Goal: Transaction & Acquisition: Obtain resource

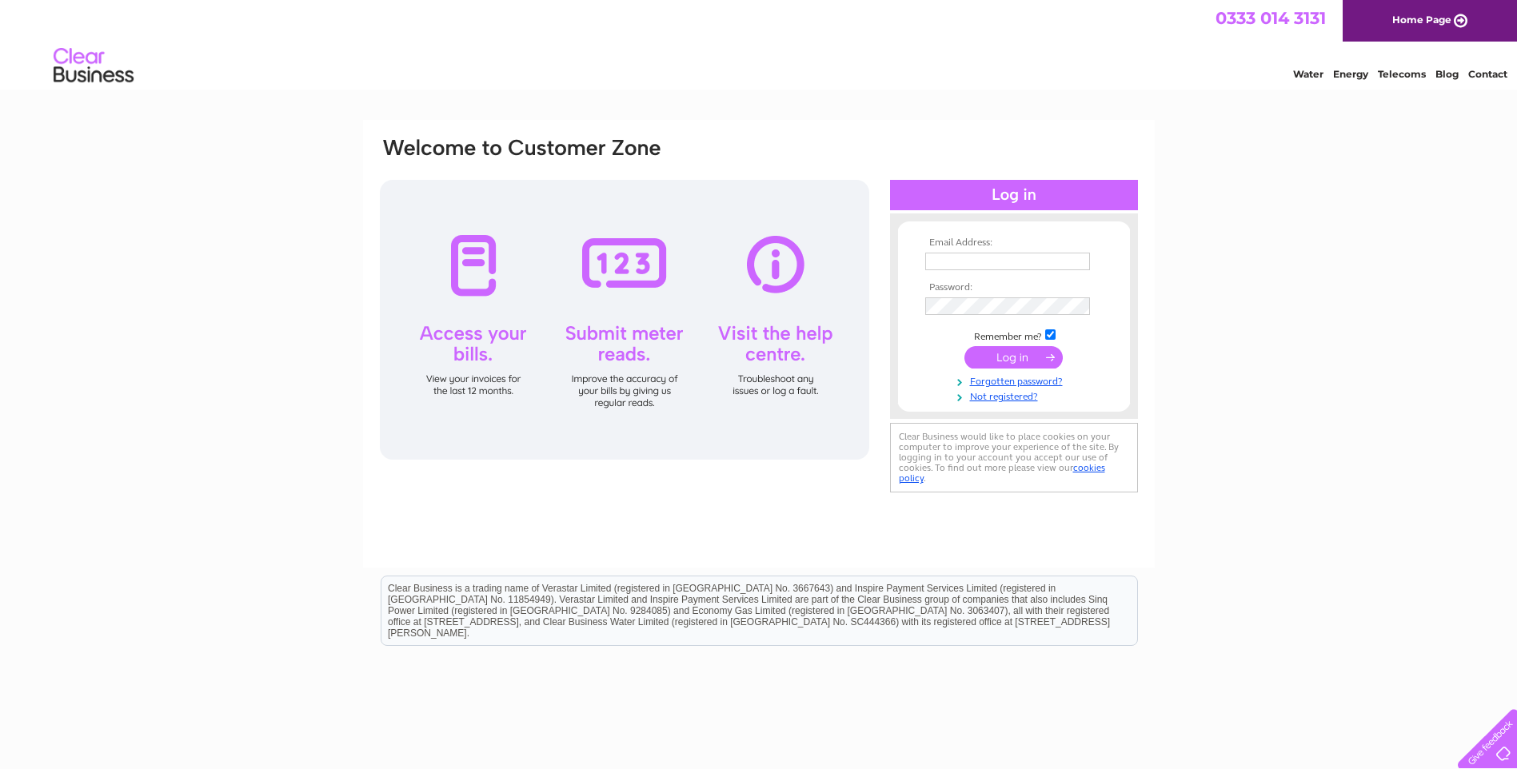
type input "Refittoro@gmail.com"
click at [1027, 360] on input "submit" at bounding box center [1013, 357] width 98 height 22
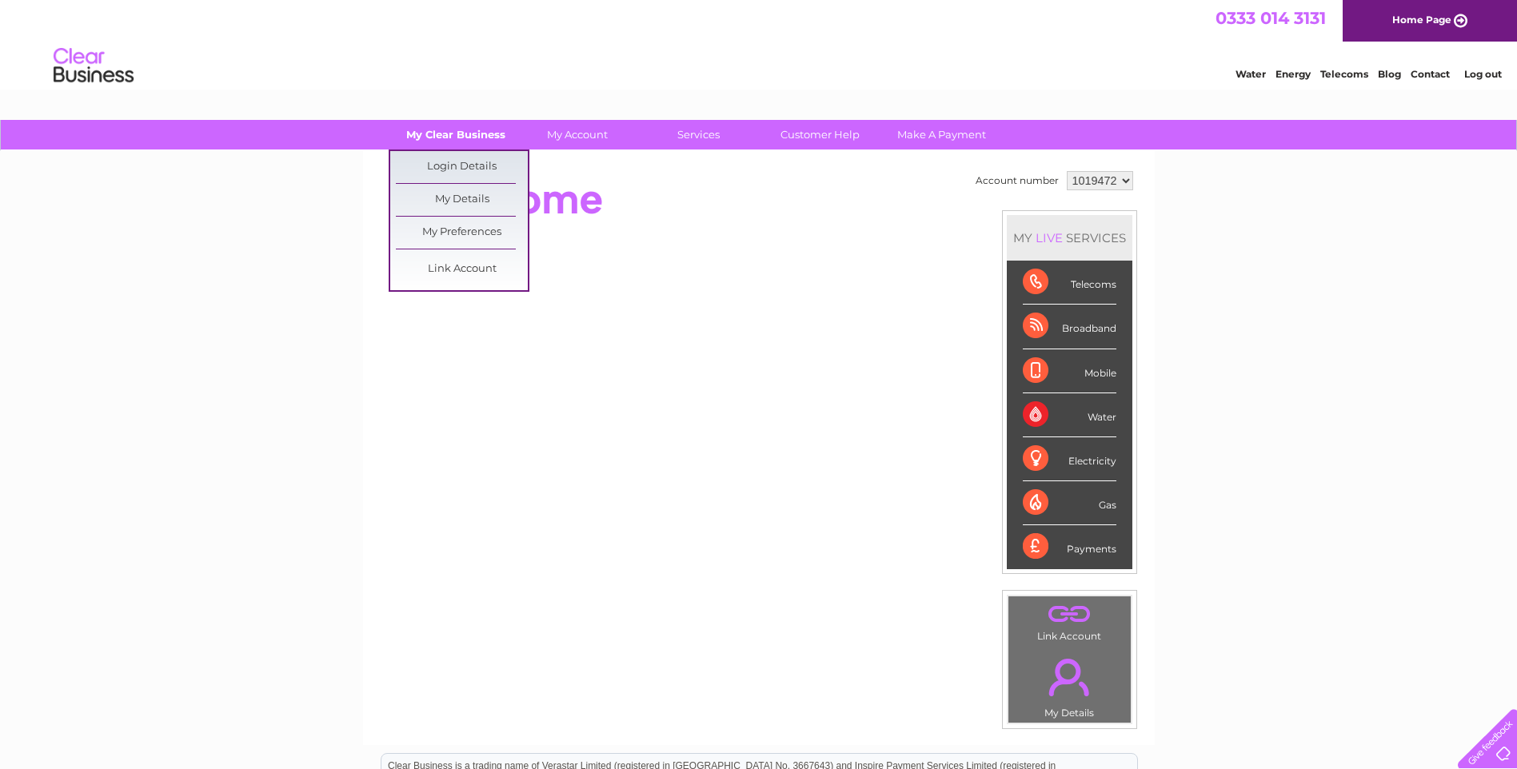
click at [451, 126] on link "My Clear Business" at bounding box center [455, 135] width 132 height 30
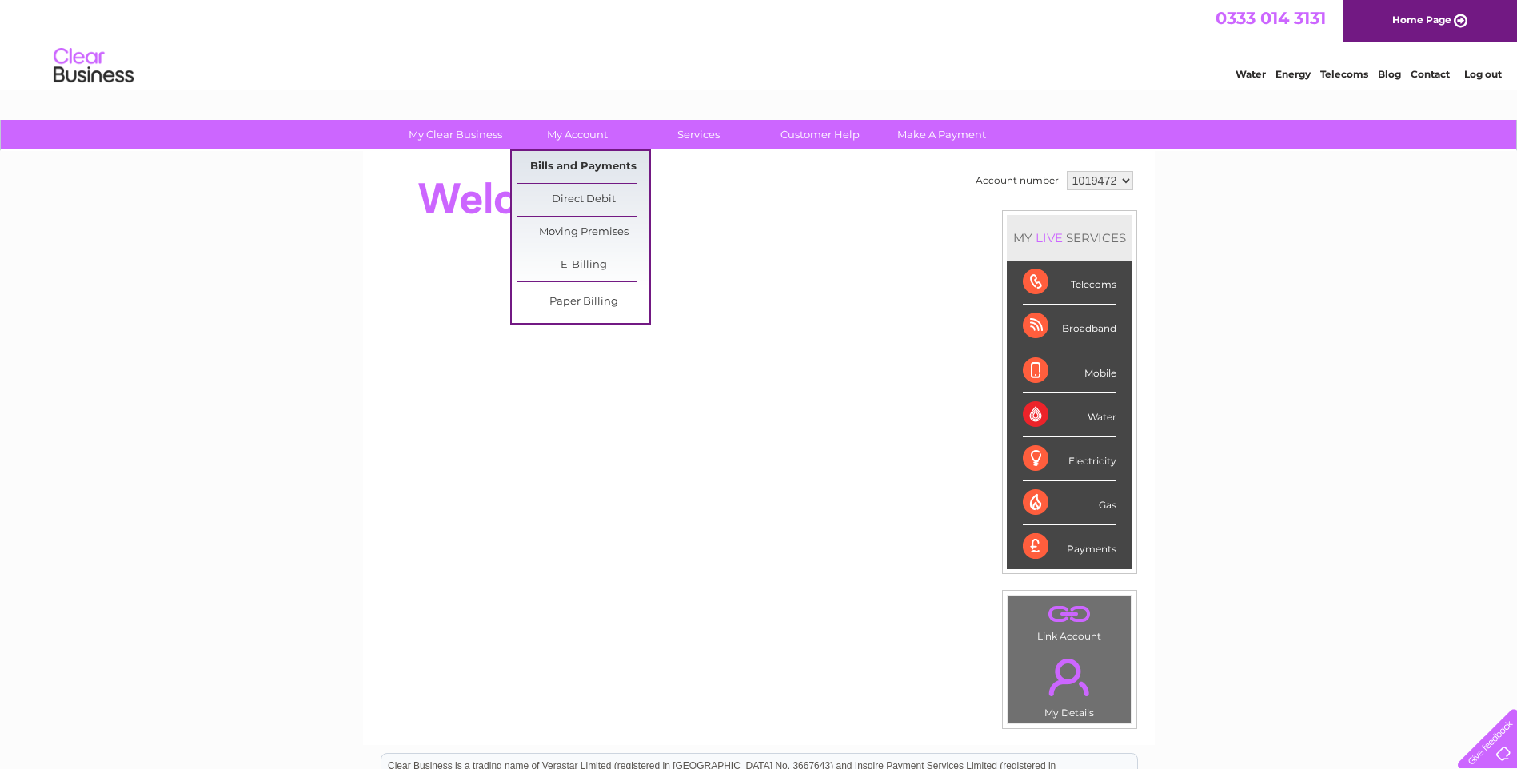
click at [588, 166] on link "Bills and Payments" at bounding box center [583, 167] width 132 height 32
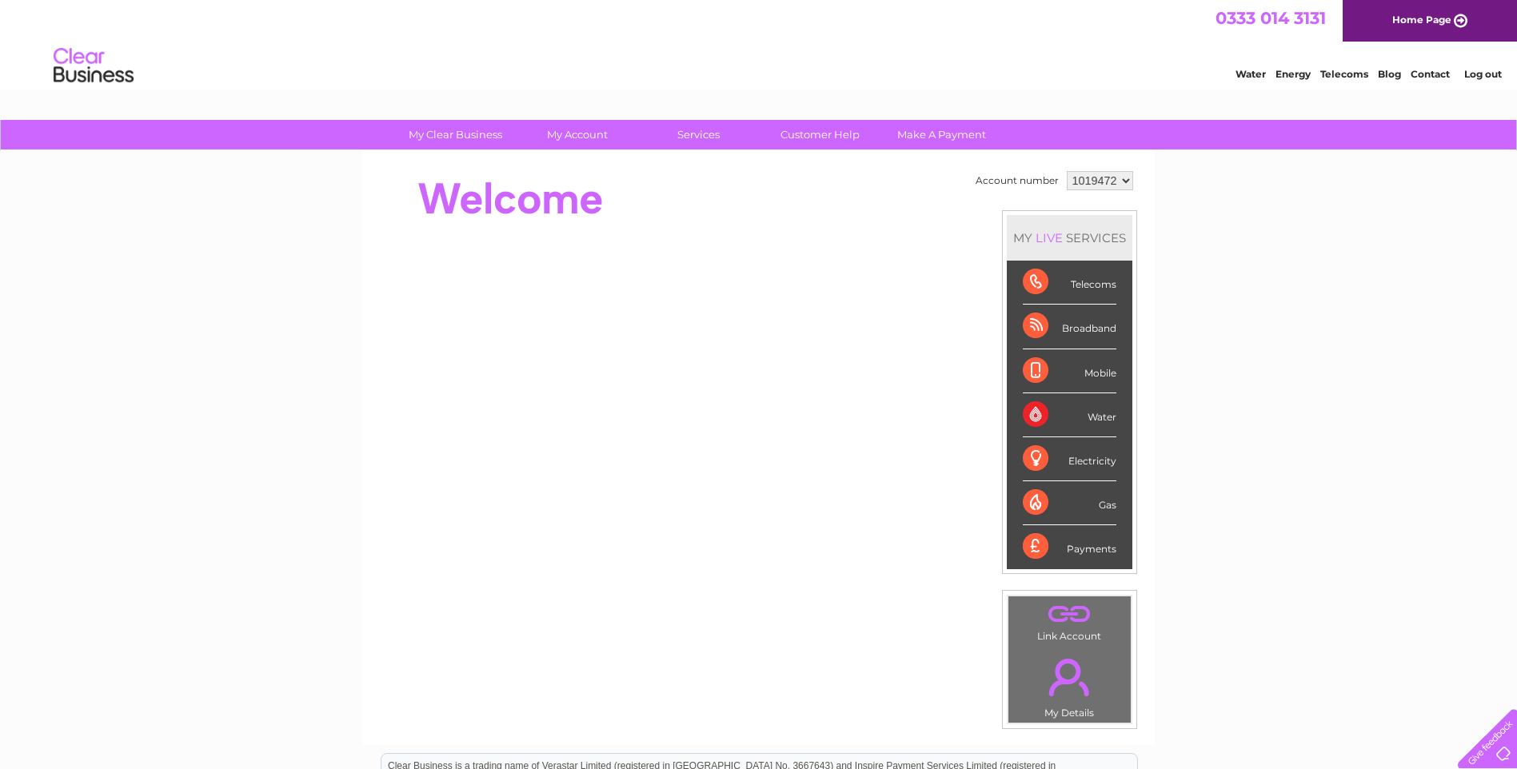
click at [1125, 176] on select "1019472 1109791" at bounding box center [1100, 180] width 66 height 19
click at [1422, 519] on div "My Clear Business Login Details My Details My Preferences Link Account My Accou…" at bounding box center [758, 569] width 1517 height 899
click at [1124, 178] on select "1019472 1109791" at bounding box center [1100, 180] width 66 height 19
select select "1109791"
click at [1067, 171] on select "1019472 1109791" at bounding box center [1100, 180] width 66 height 19
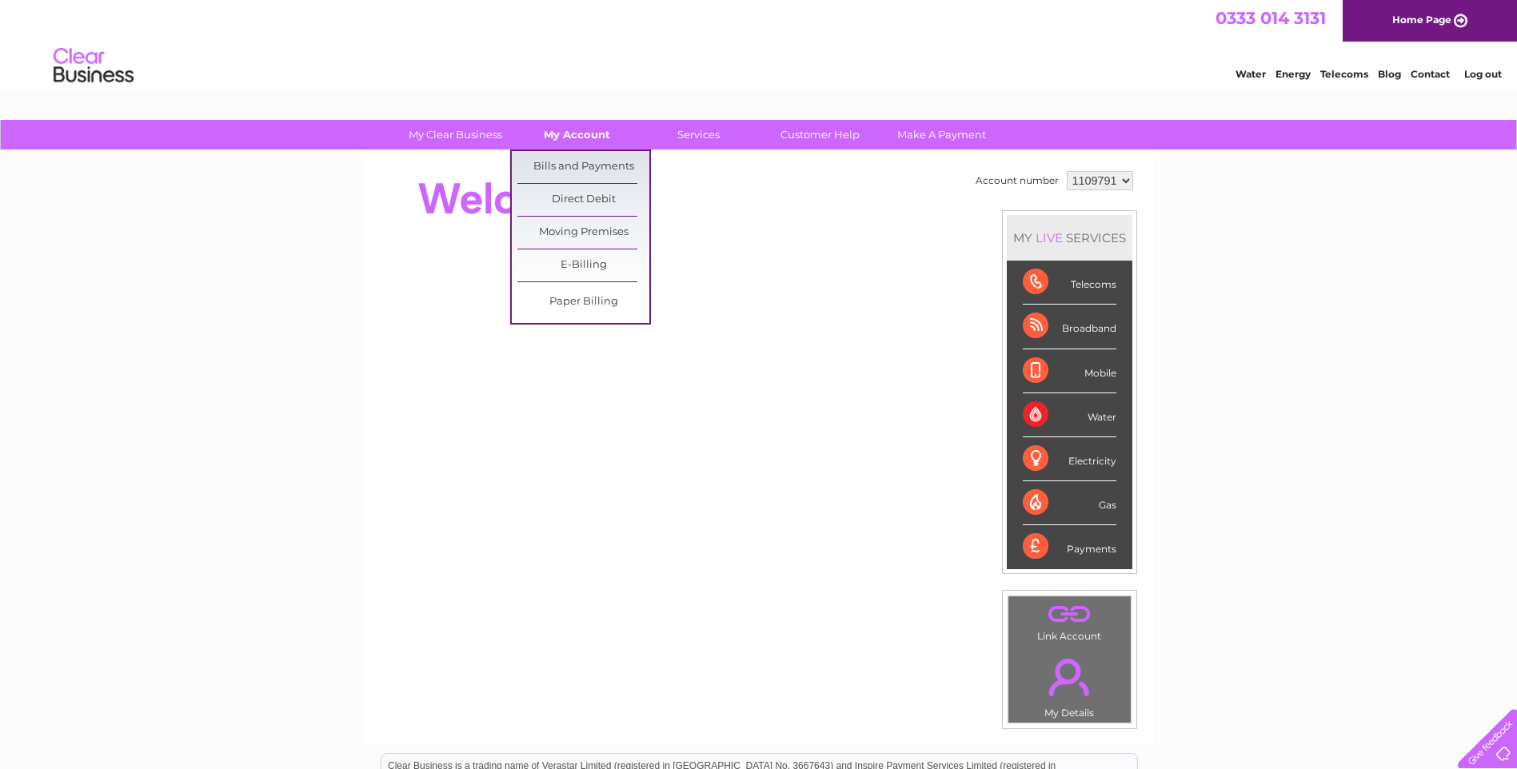
click at [555, 139] on link "My Account" at bounding box center [577, 135] width 132 height 30
click at [580, 170] on link "Bills and Payments" at bounding box center [583, 167] width 132 height 32
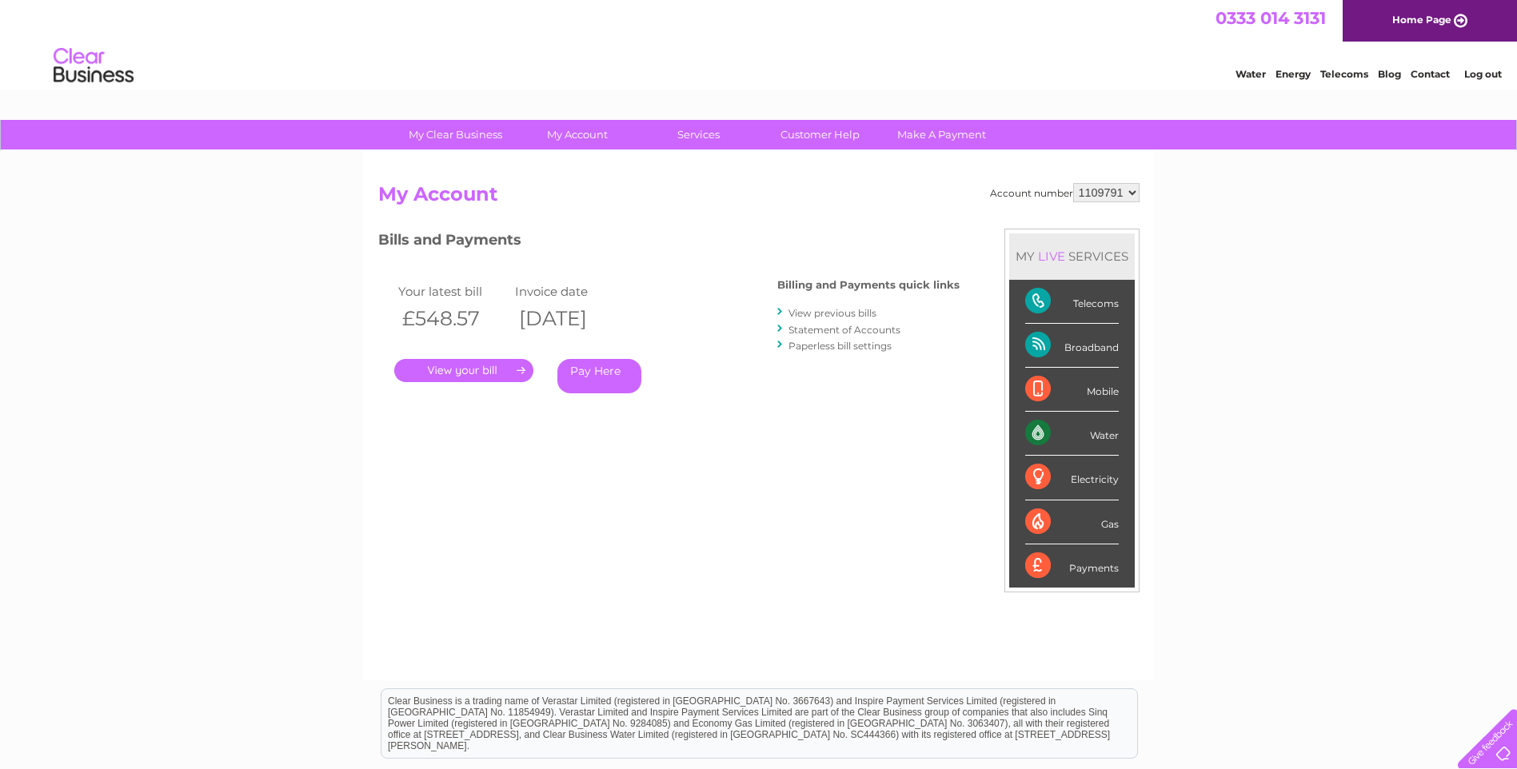
click at [840, 313] on link "View previous bills" at bounding box center [832, 313] width 88 height 12
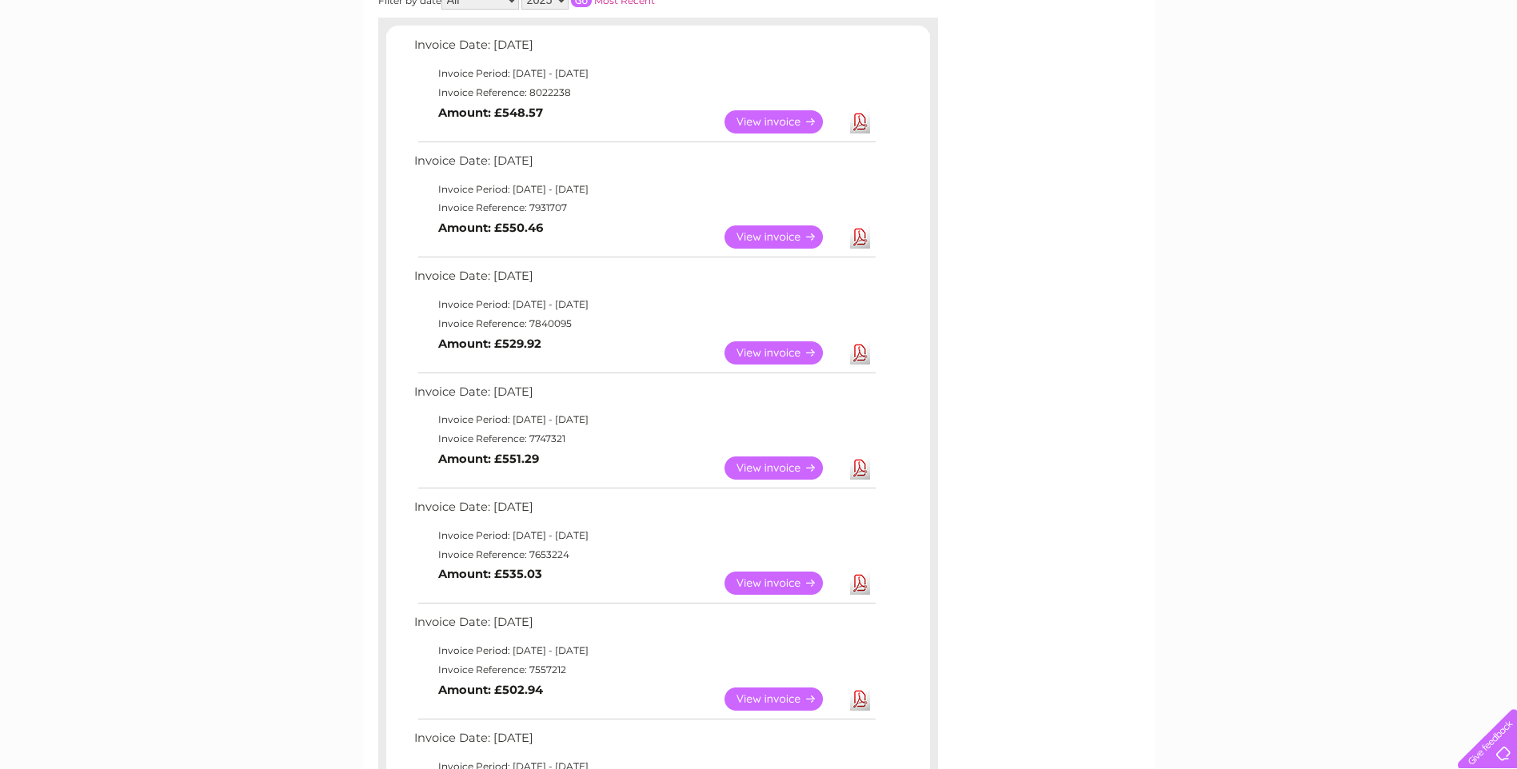
scroll to position [240, 0]
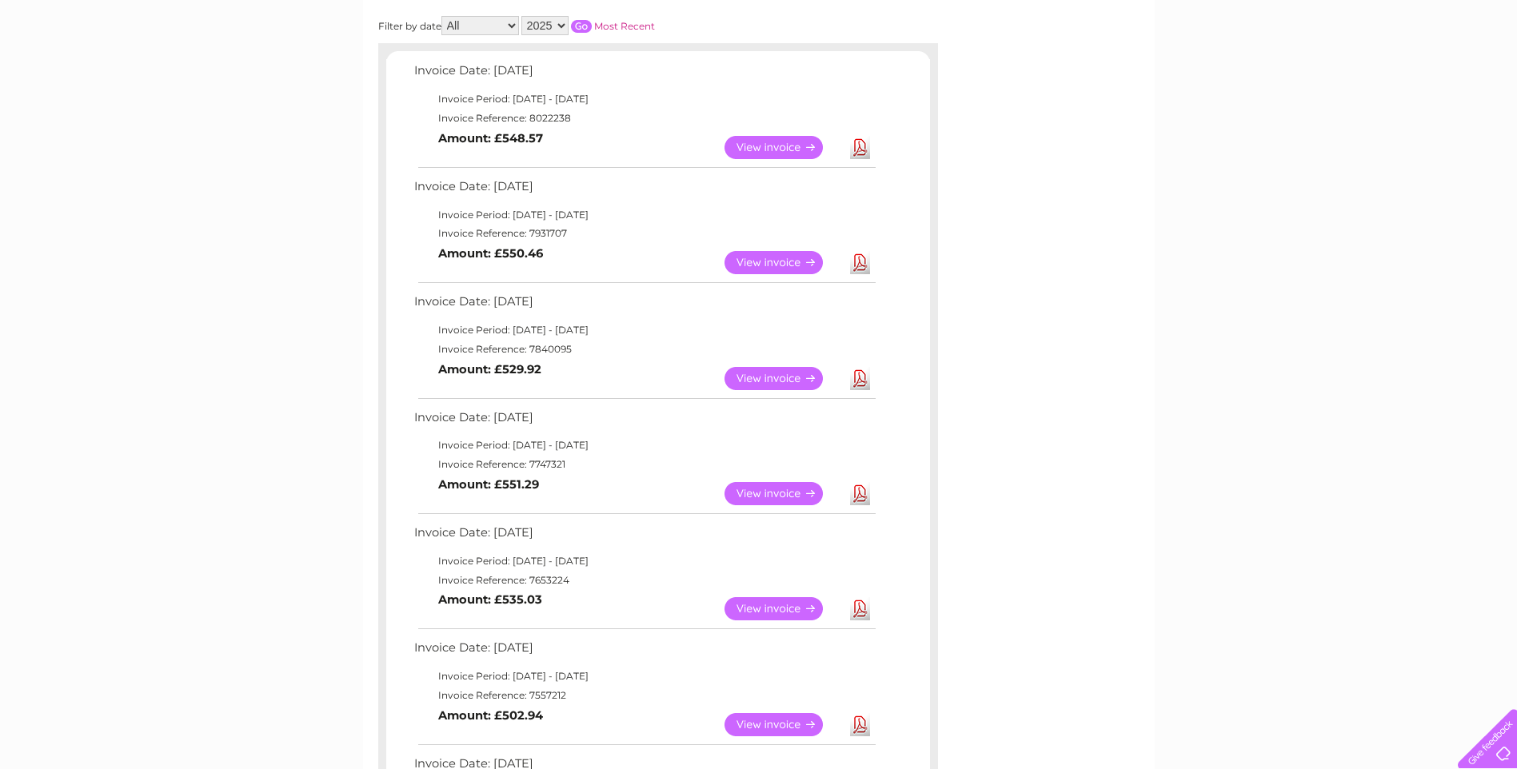
click at [756, 491] on link "View" at bounding box center [783, 493] width 118 height 23
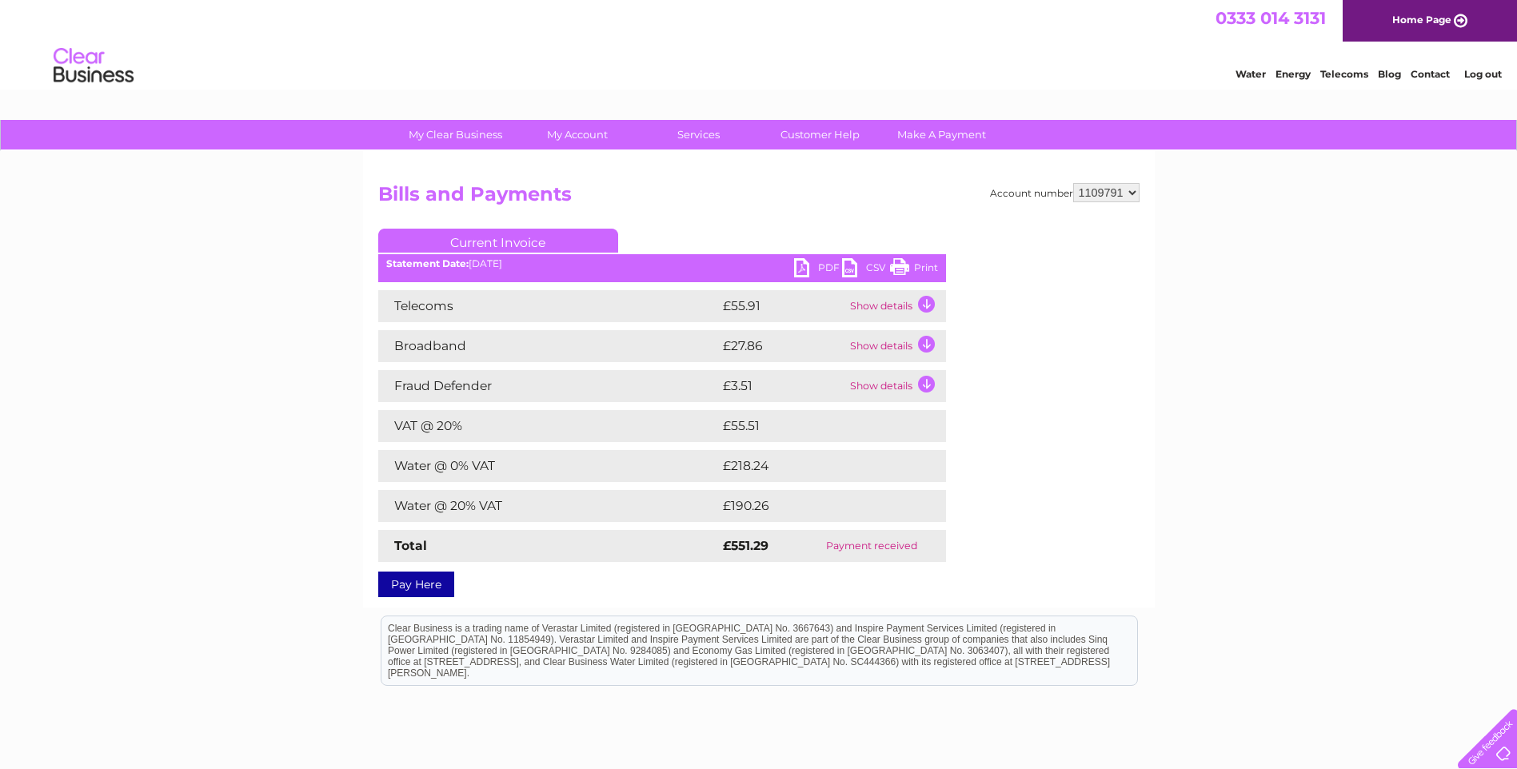
click at [818, 263] on link "PDF" at bounding box center [818, 269] width 48 height 23
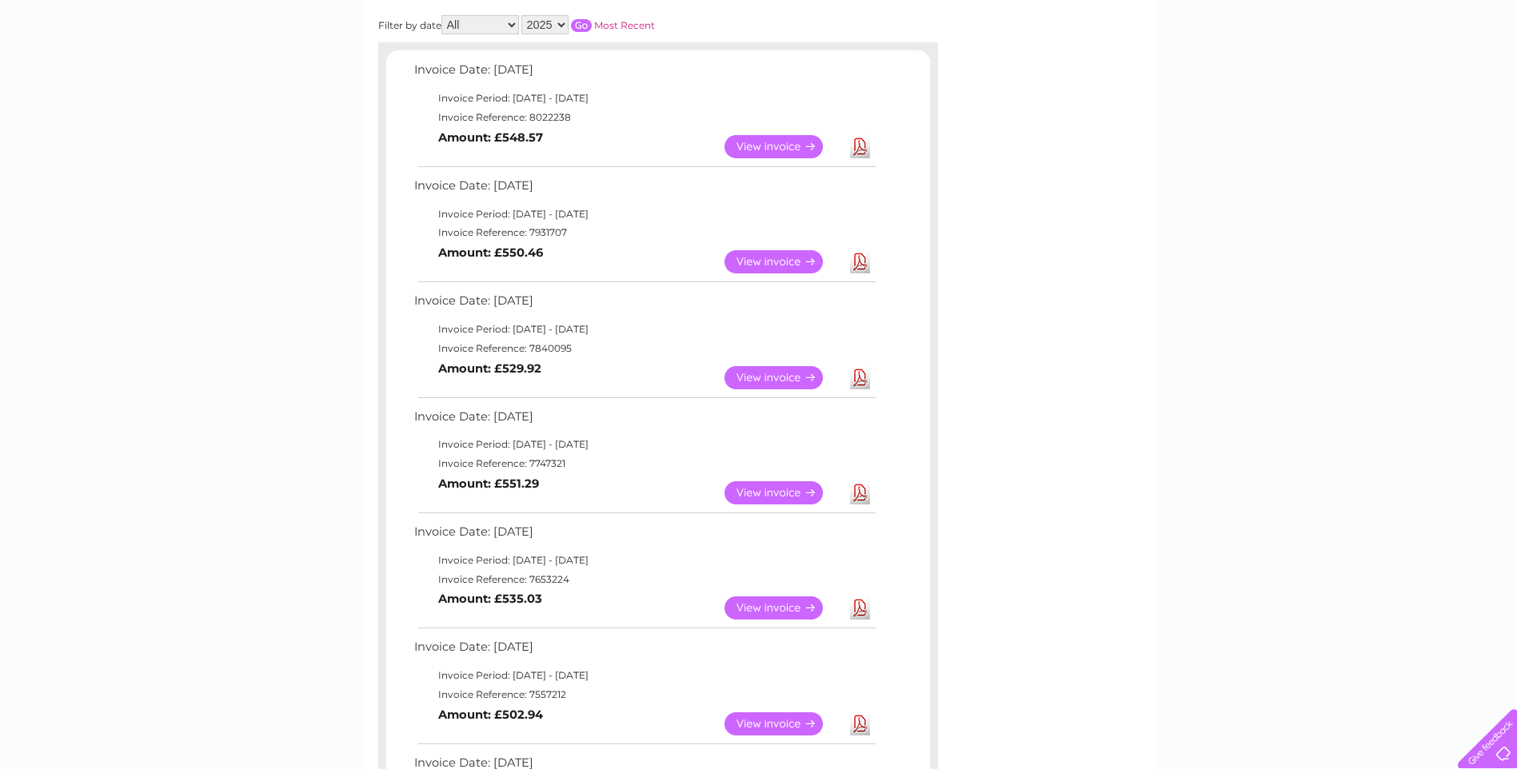
click at [762, 373] on link "View" at bounding box center [783, 377] width 118 height 23
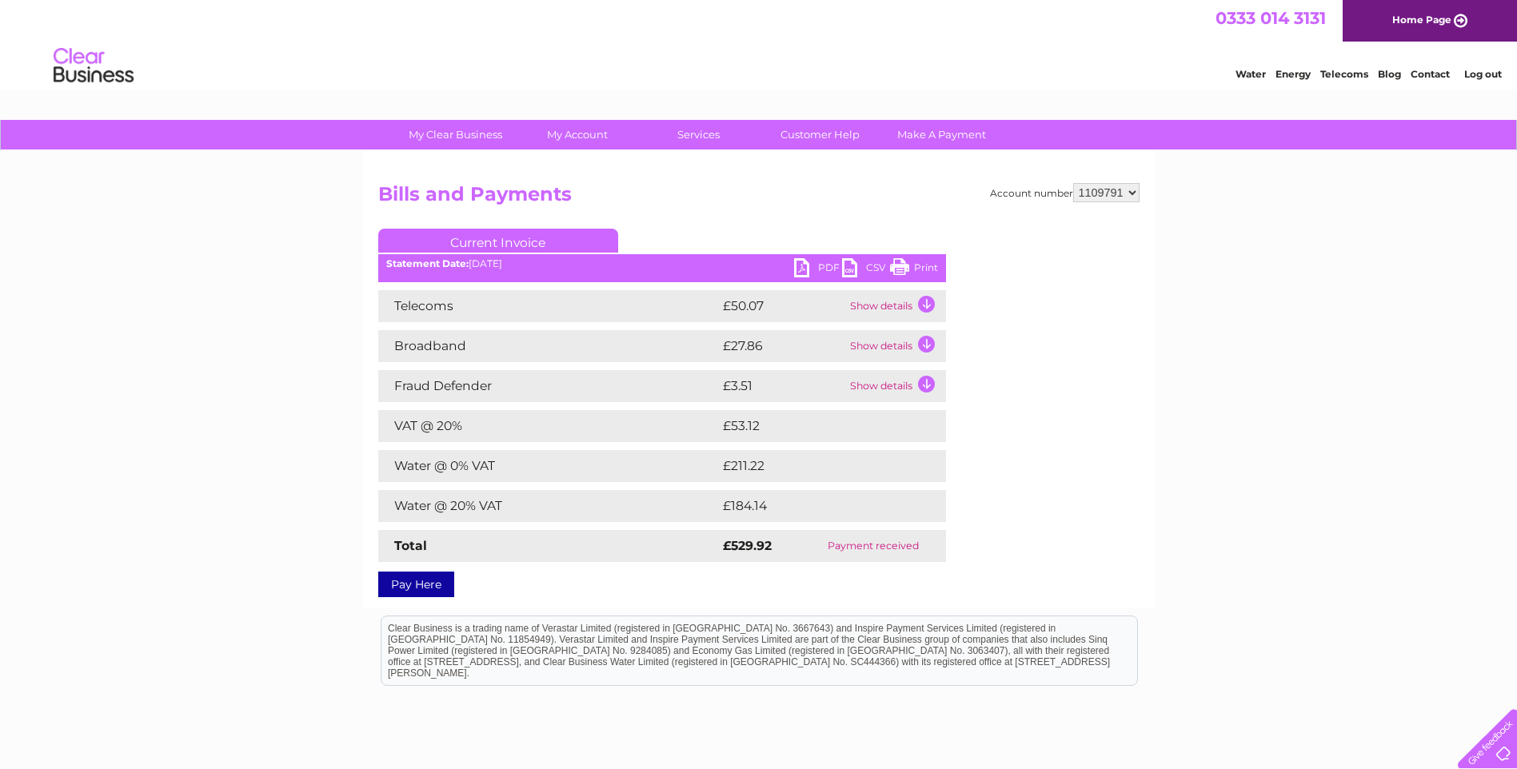
click at [818, 266] on link "PDF" at bounding box center [818, 269] width 48 height 23
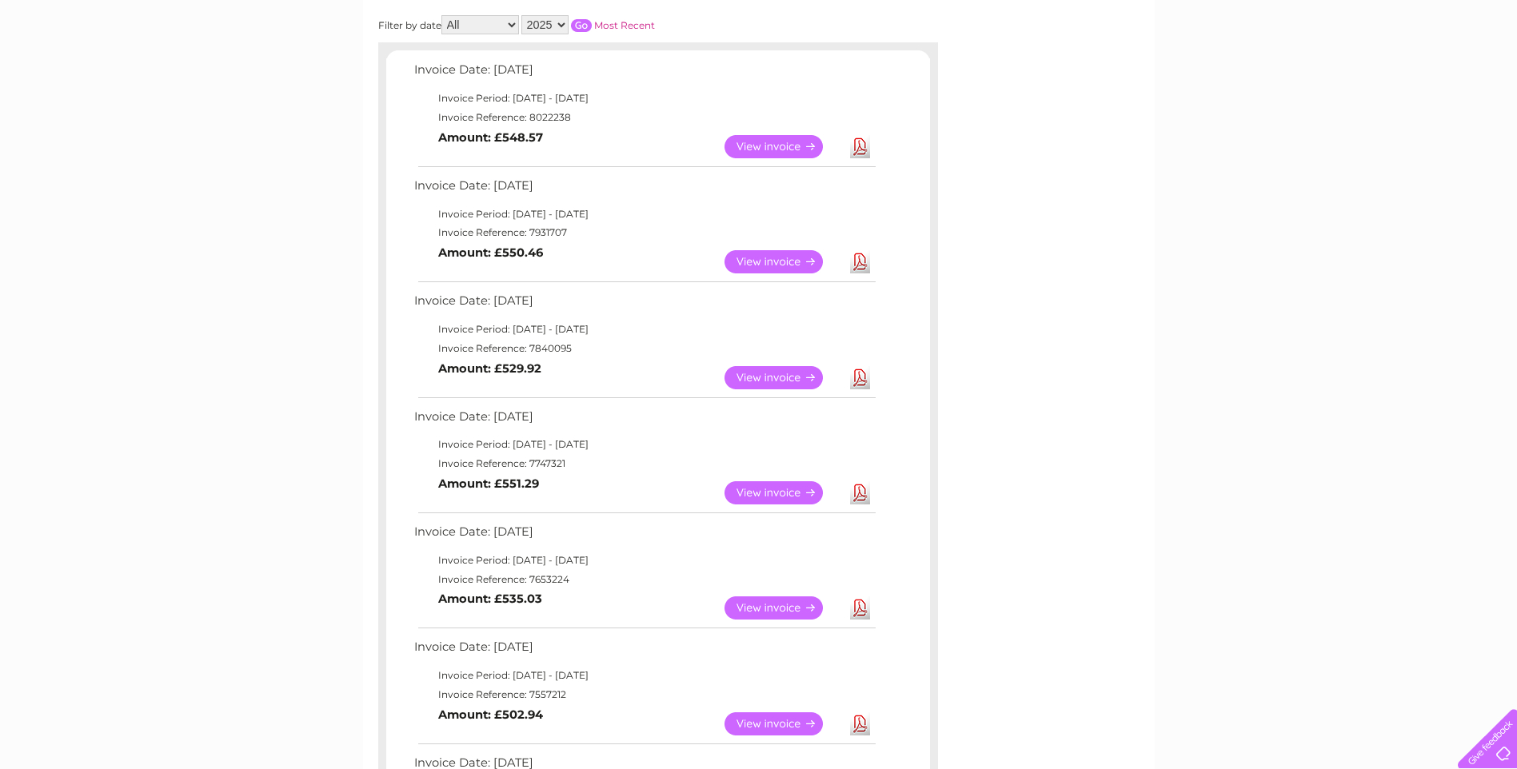
click at [783, 253] on link "View" at bounding box center [783, 261] width 118 height 23
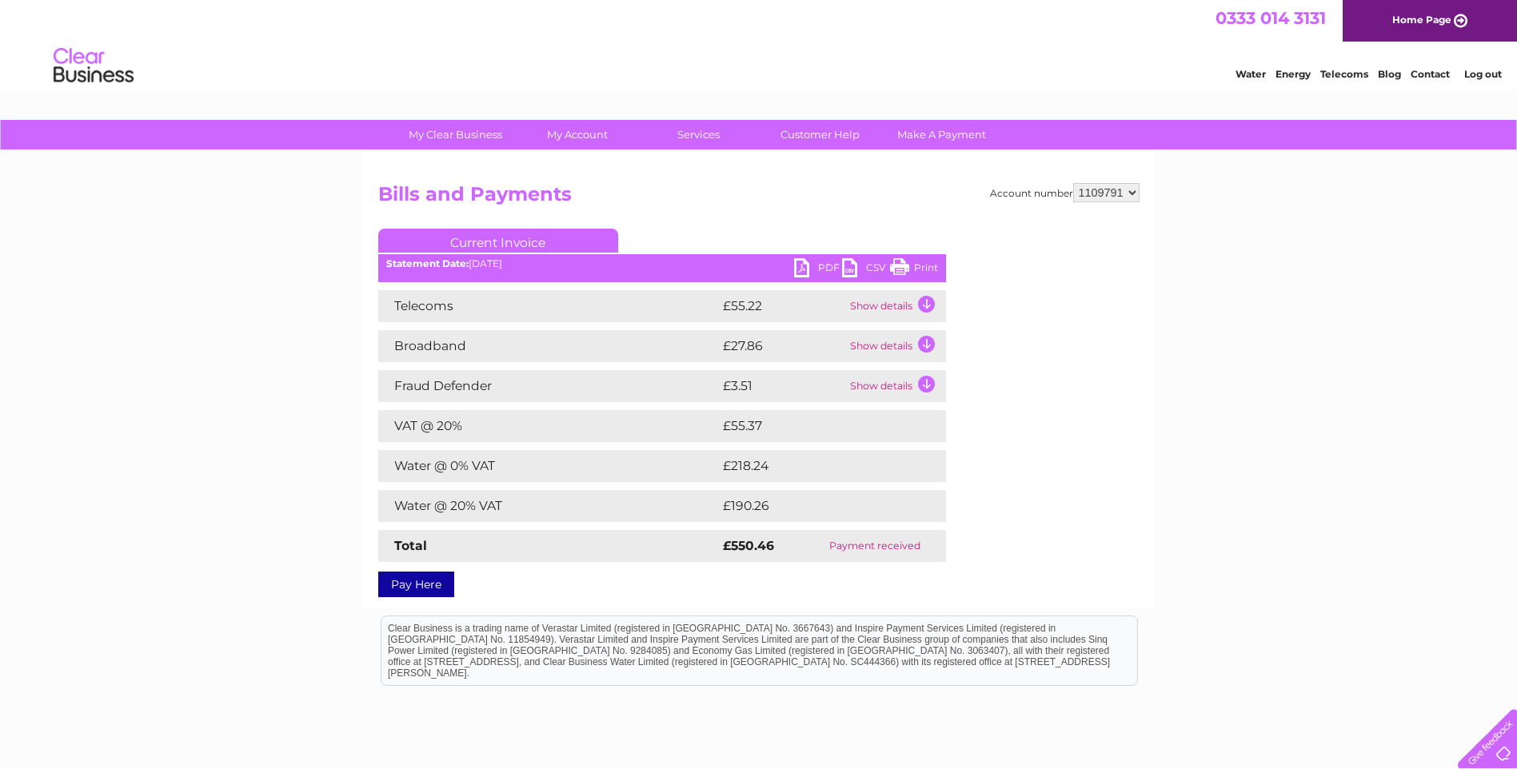
click at [801, 268] on link "PDF" at bounding box center [818, 269] width 48 height 23
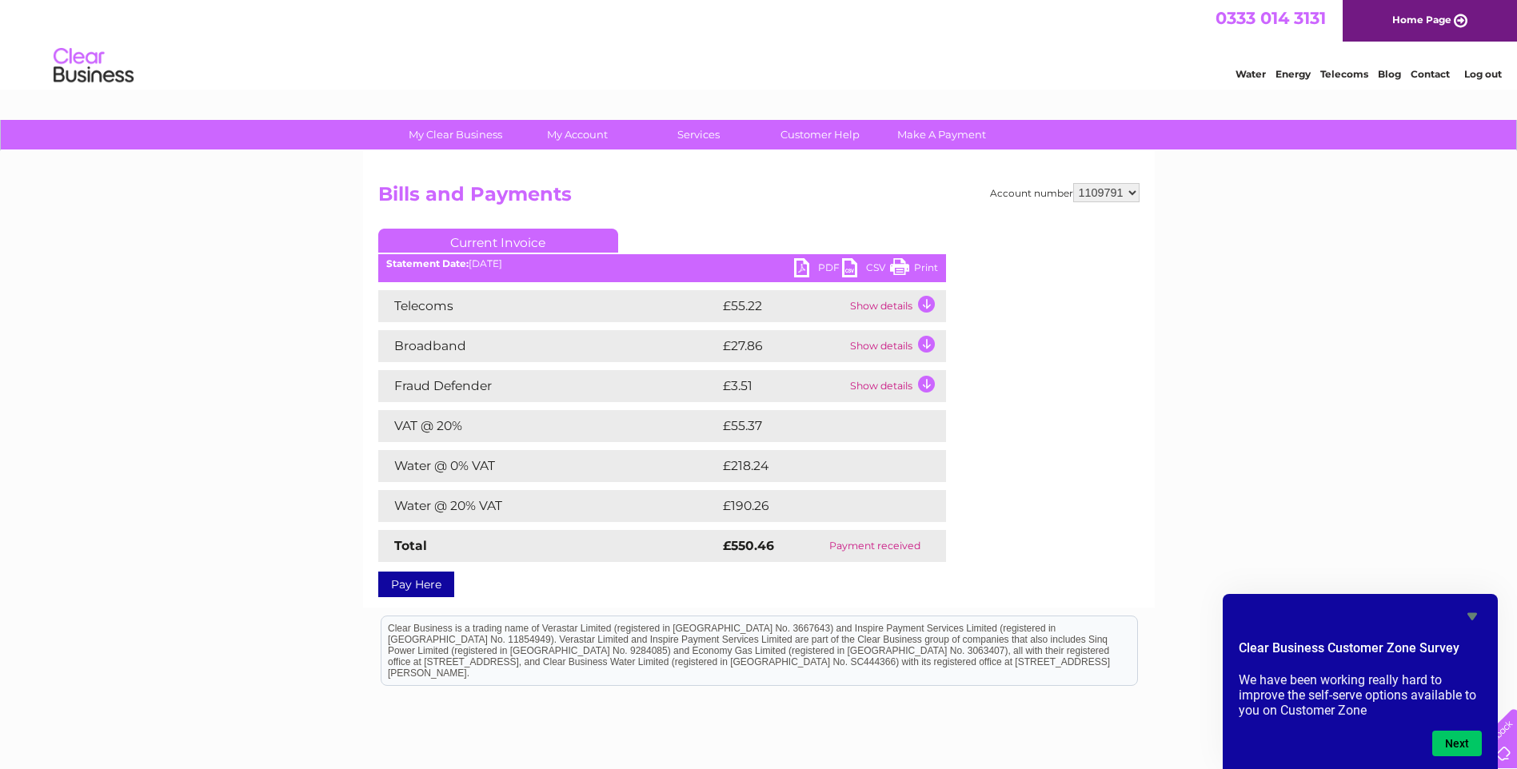
drag, startPoint x: 1453, startPoint y: 2, endPoint x: 836, endPoint y: 79, distance: 622.2
click at [835, 79] on div "Water Energy Telecoms Blog Contact Log out" at bounding box center [758, 68] width 1517 height 52
click at [1043, 537] on div "Account number 1019472 1109791 Bills and Payments Current Invoice PDF CSV Print" at bounding box center [758, 387] width 761 height 409
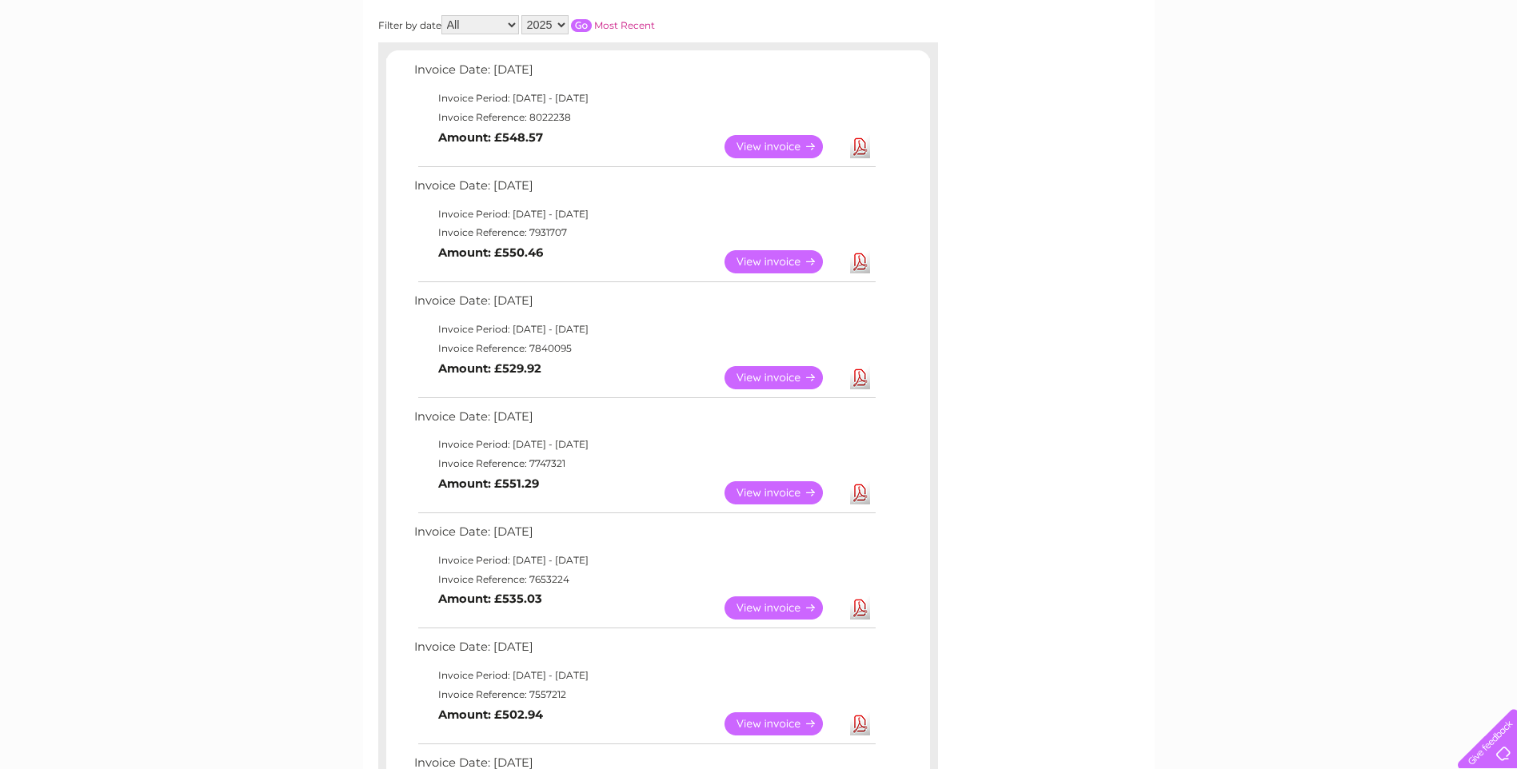
click at [748, 376] on link "View" at bounding box center [783, 377] width 118 height 23
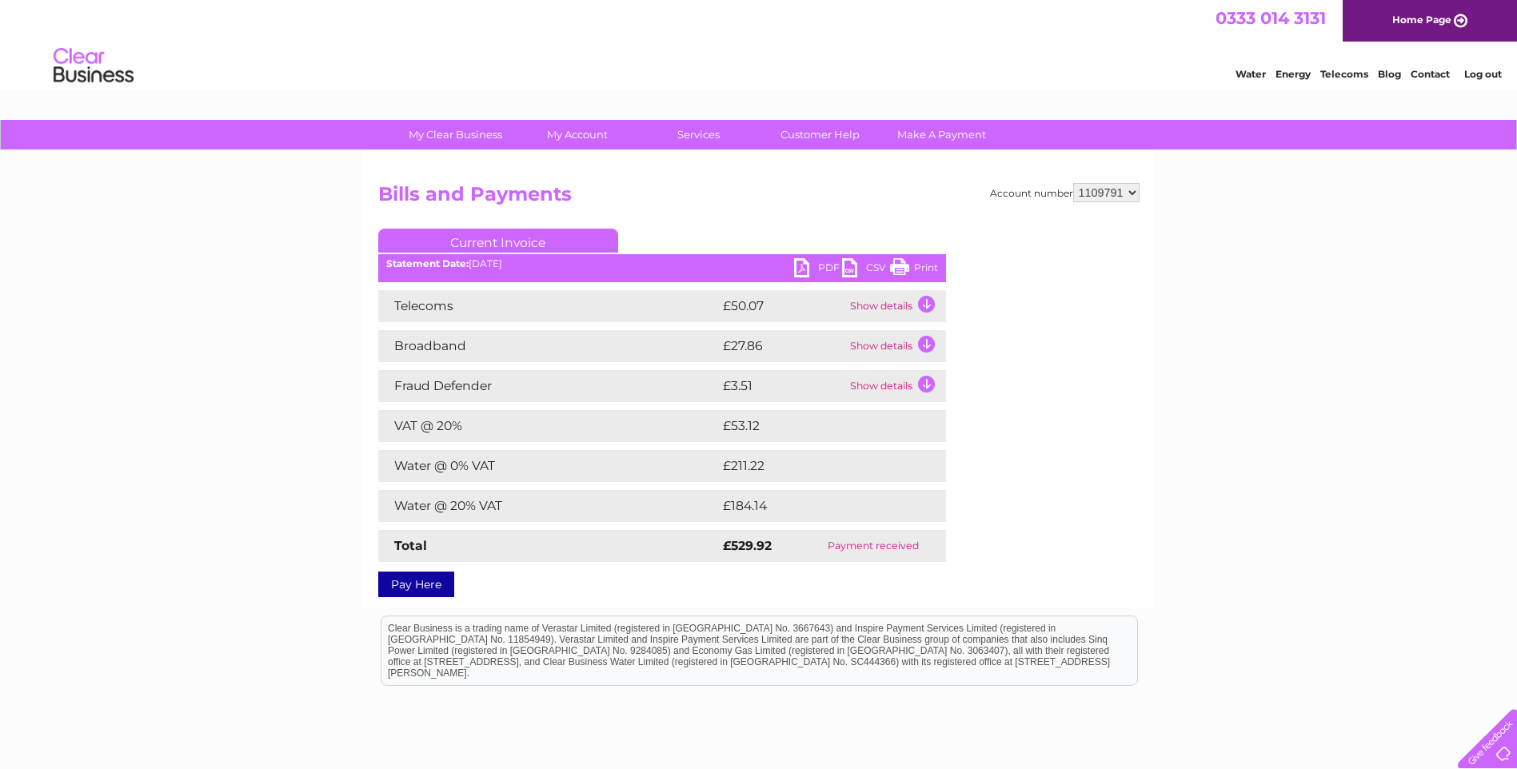
click at [810, 268] on link "PDF" at bounding box center [818, 269] width 48 height 23
drag, startPoint x: 1435, startPoint y: 607, endPoint x: 1112, endPoint y: 662, distance: 327.7
click at [1112, 662] on div "Clear Business is a trading name of Verastar Limited (registered in [GEOGRAPHIC…" at bounding box center [759, 650] width 756 height 69
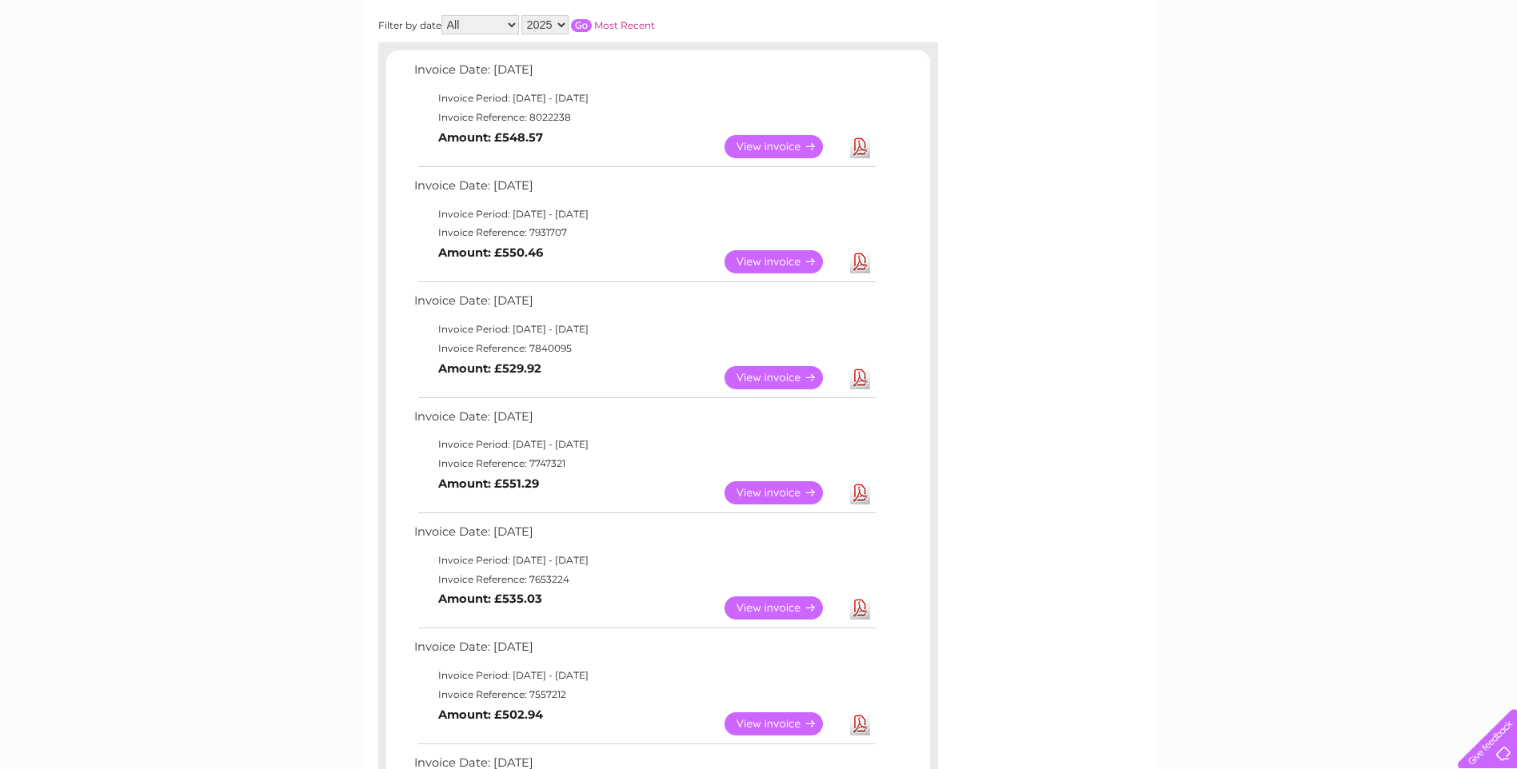
click at [760, 255] on link "View" at bounding box center [783, 261] width 118 height 23
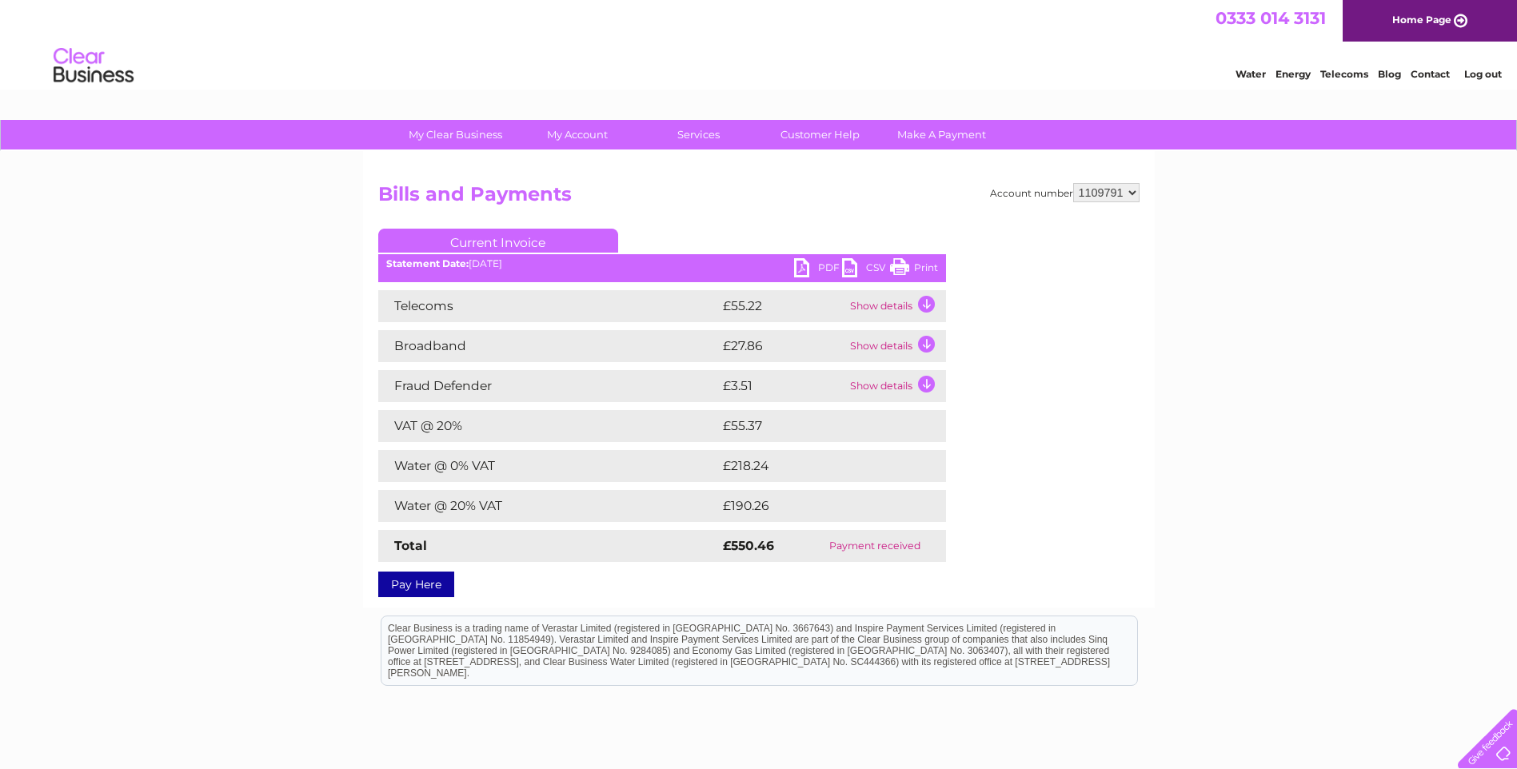
click at [820, 268] on link "PDF" at bounding box center [818, 269] width 48 height 23
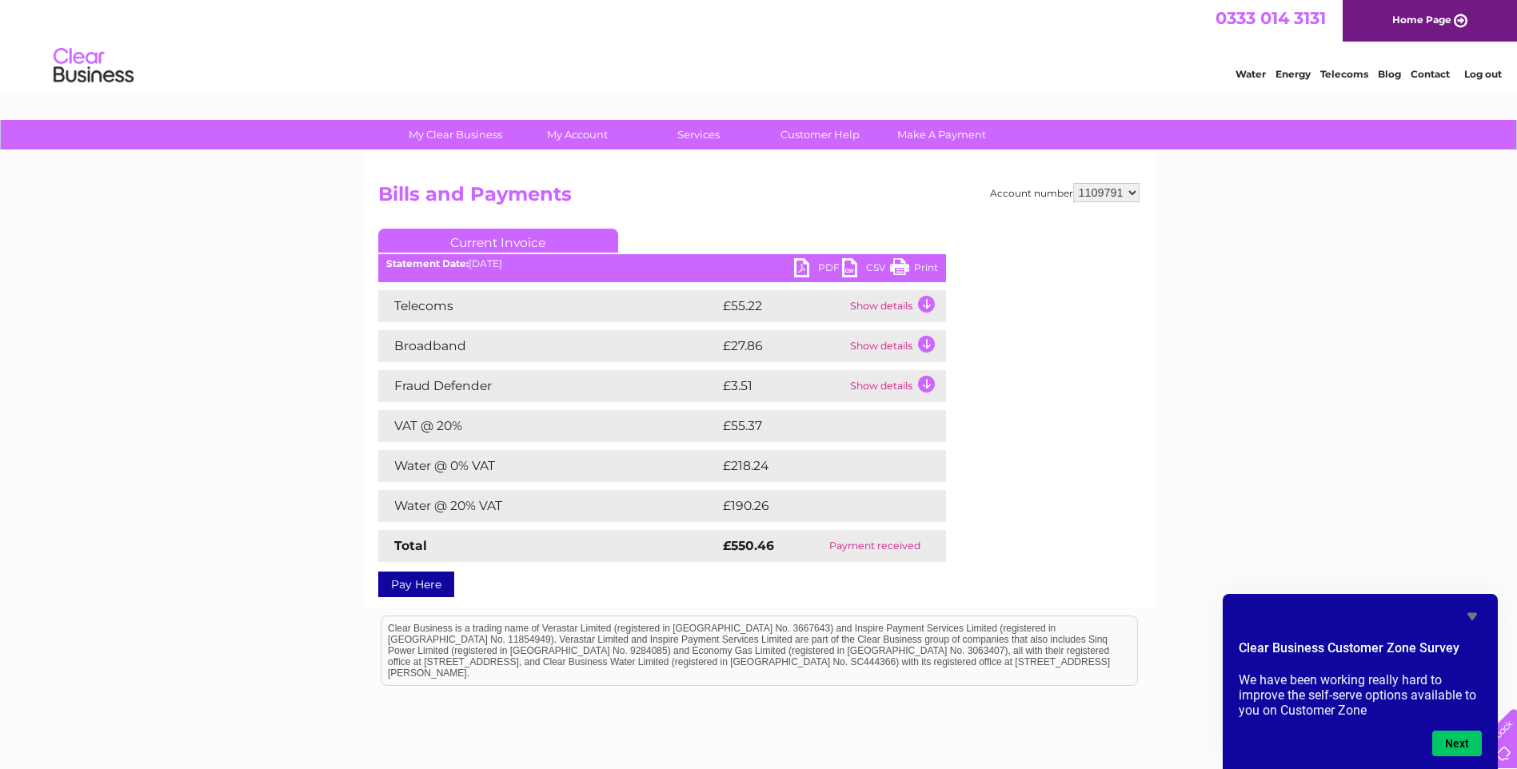
click at [1130, 191] on select "1019472 1109791" at bounding box center [1106, 192] width 66 height 19
select select "1019472"
click at [1073, 183] on select "1019472 1109791" at bounding box center [1106, 192] width 66 height 19
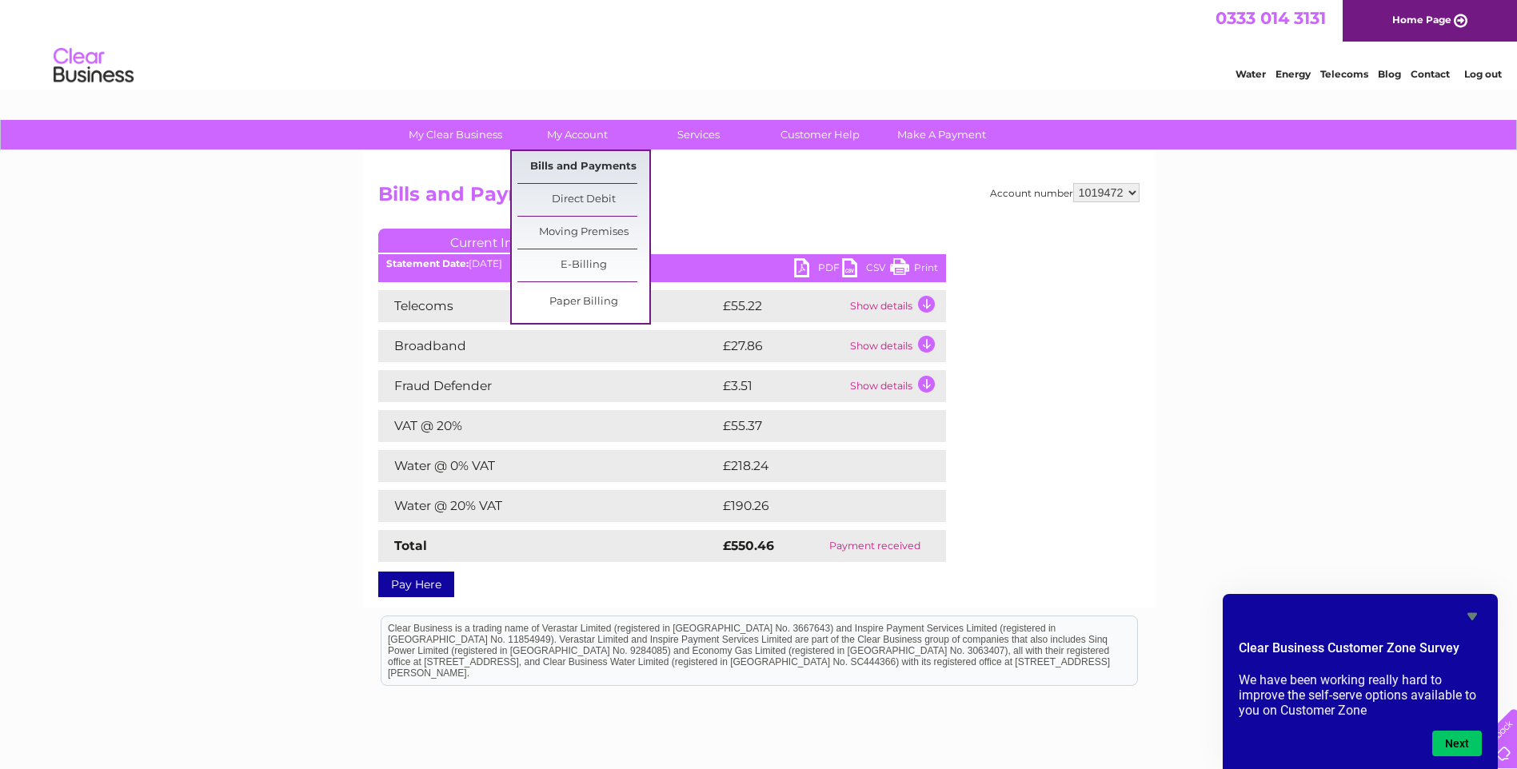
click at [578, 163] on link "Bills and Payments" at bounding box center [583, 167] width 132 height 32
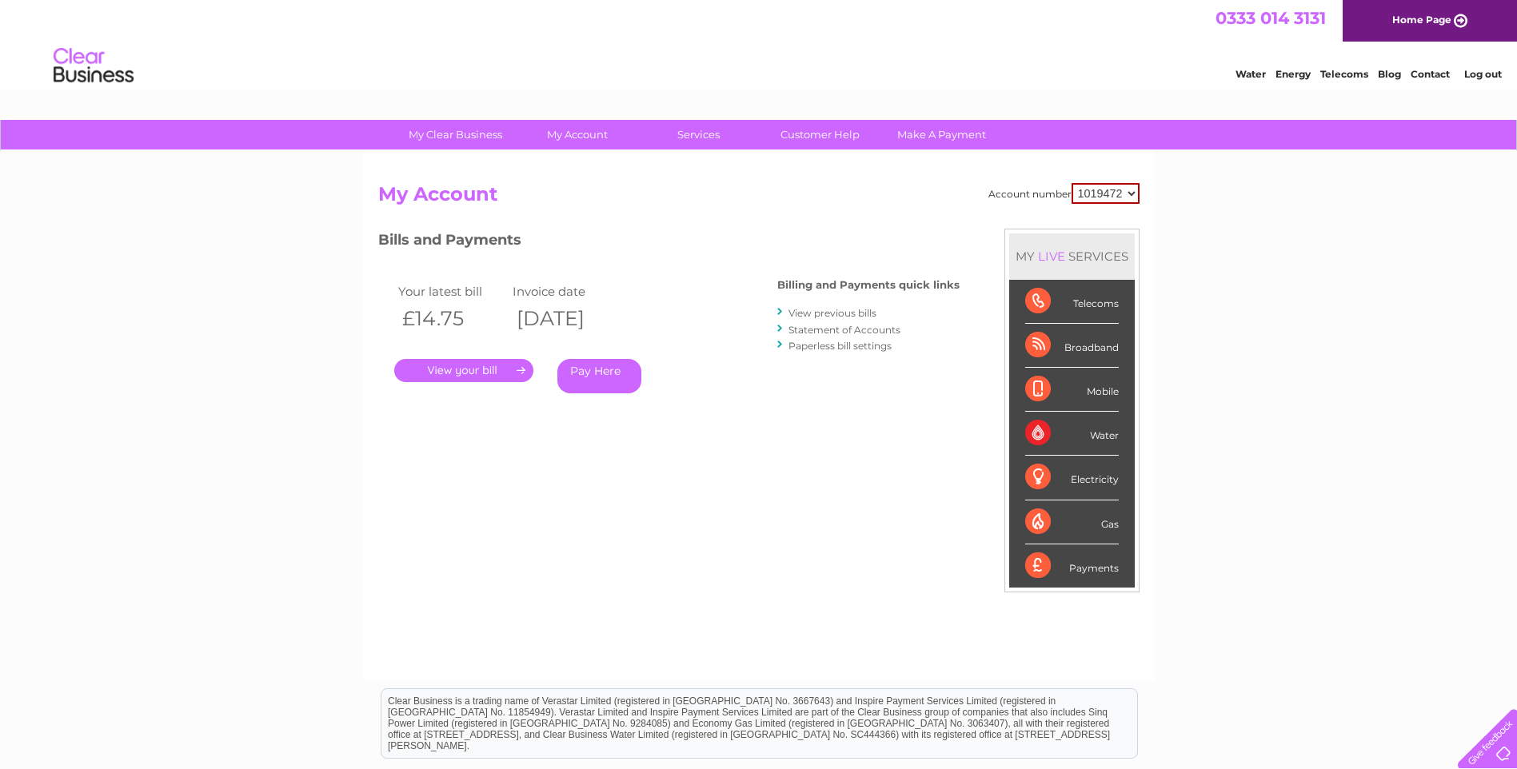
click at [1130, 190] on select "1019472 1109791" at bounding box center [1106, 193] width 68 height 21
click at [1072, 183] on select "1019472 1109791" at bounding box center [1106, 193] width 68 height 21
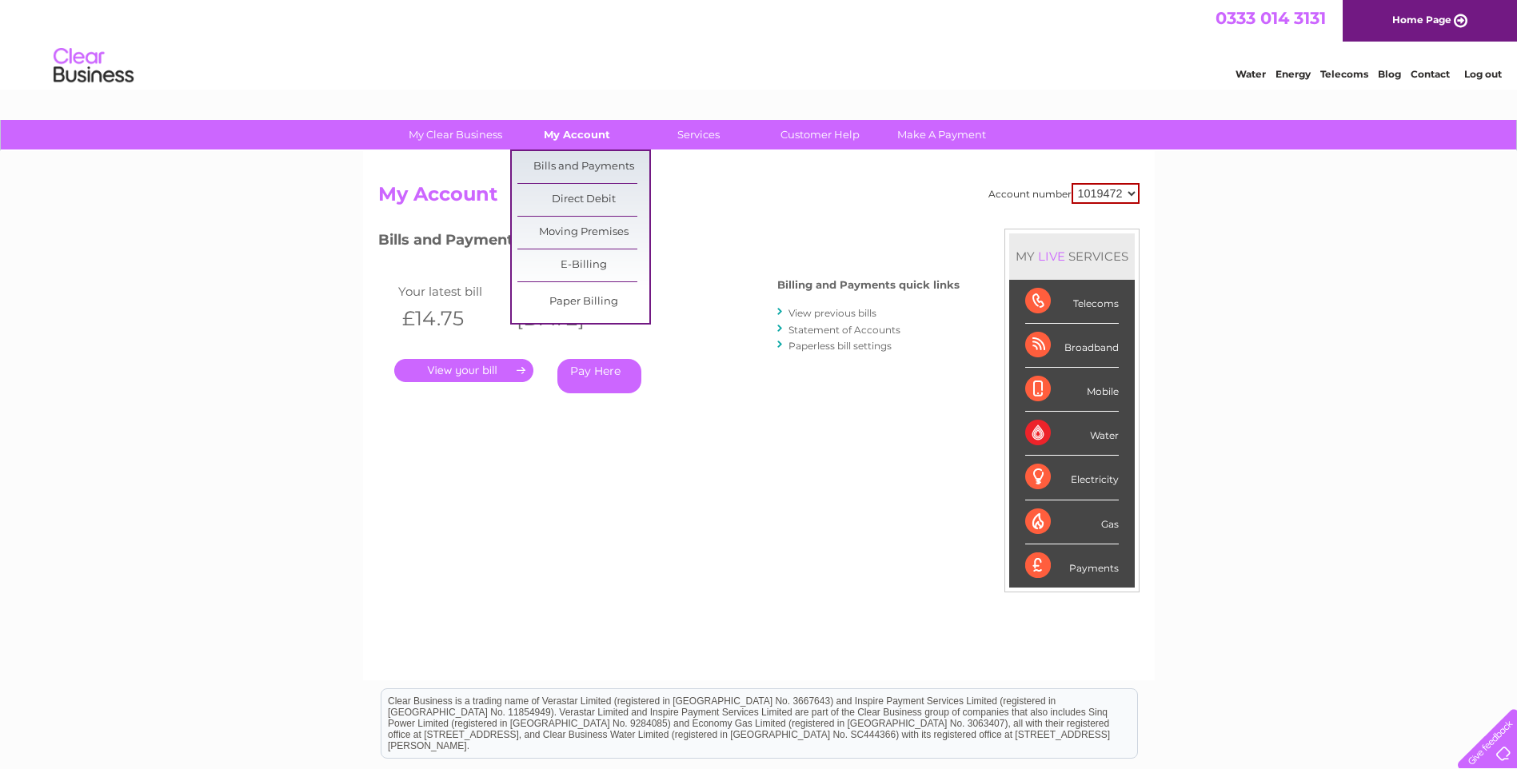
click at [569, 135] on link "My Account" at bounding box center [577, 135] width 132 height 30
click at [574, 162] on link "Bills and Payments" at bounding box center [583, 167] width 132 height 32
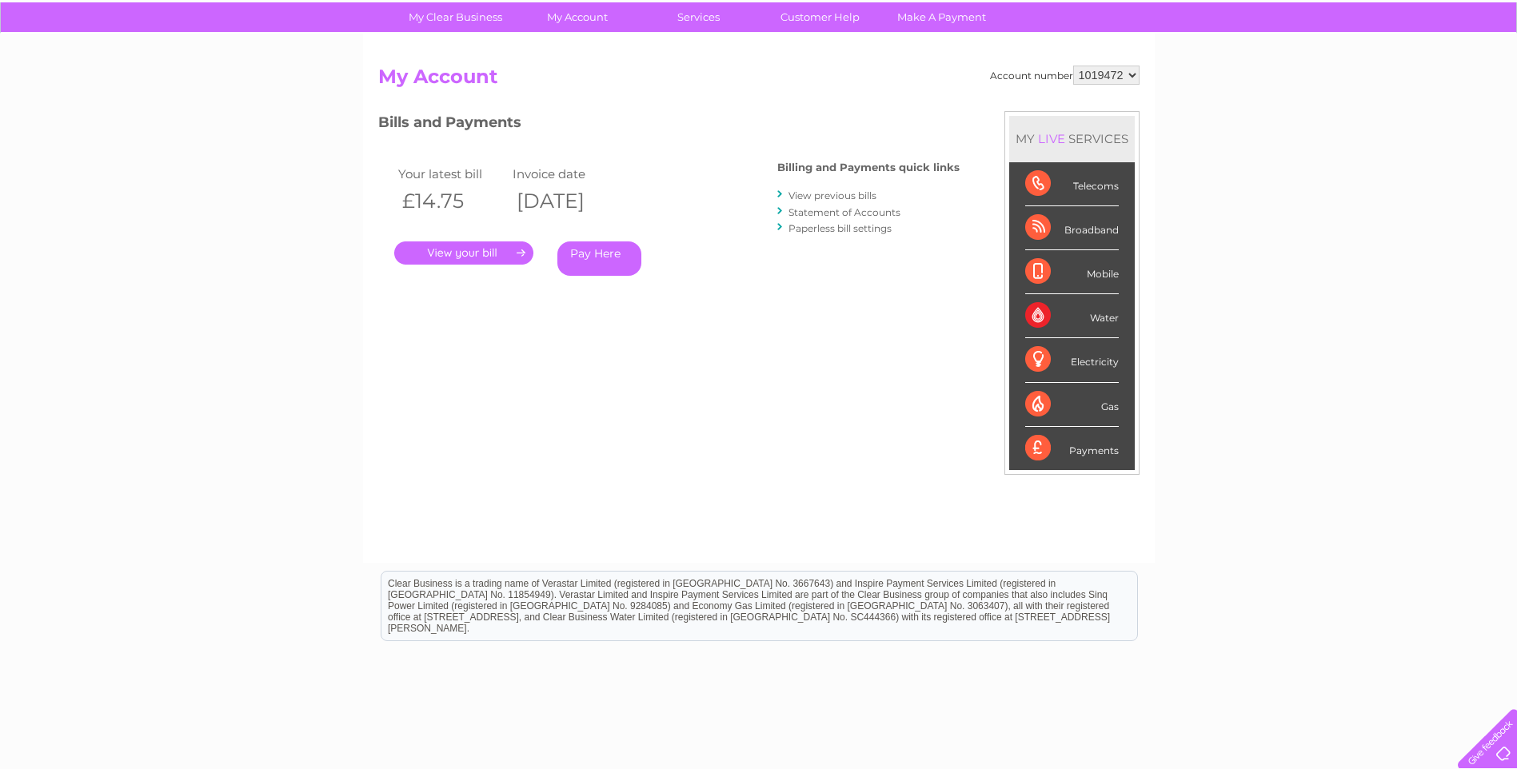
scroll to position [80, 0]
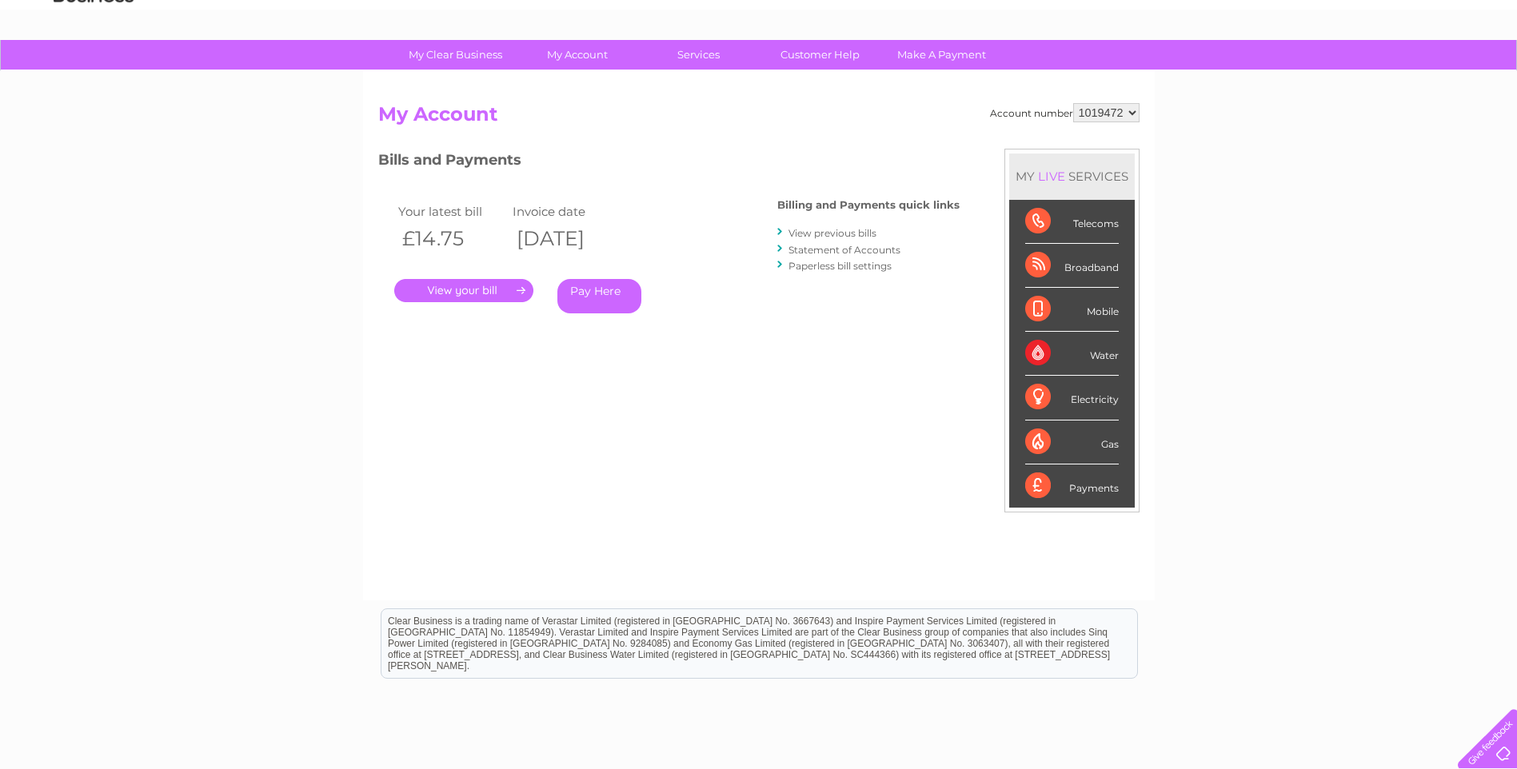
click at [827, 235] on link "View previous bills" at bounding box center [832, 233] width 88 height 12
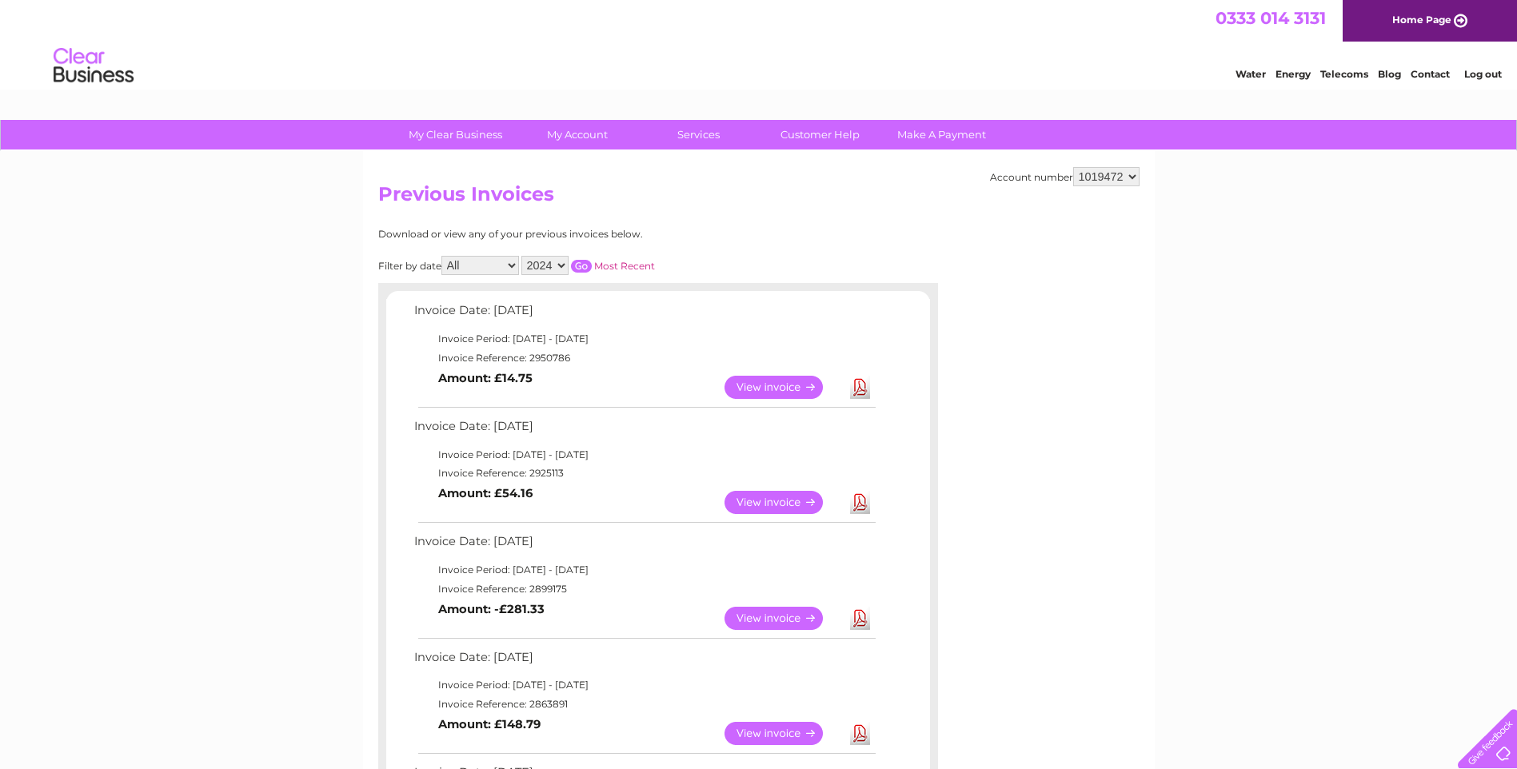
scroll to position [80, 0]
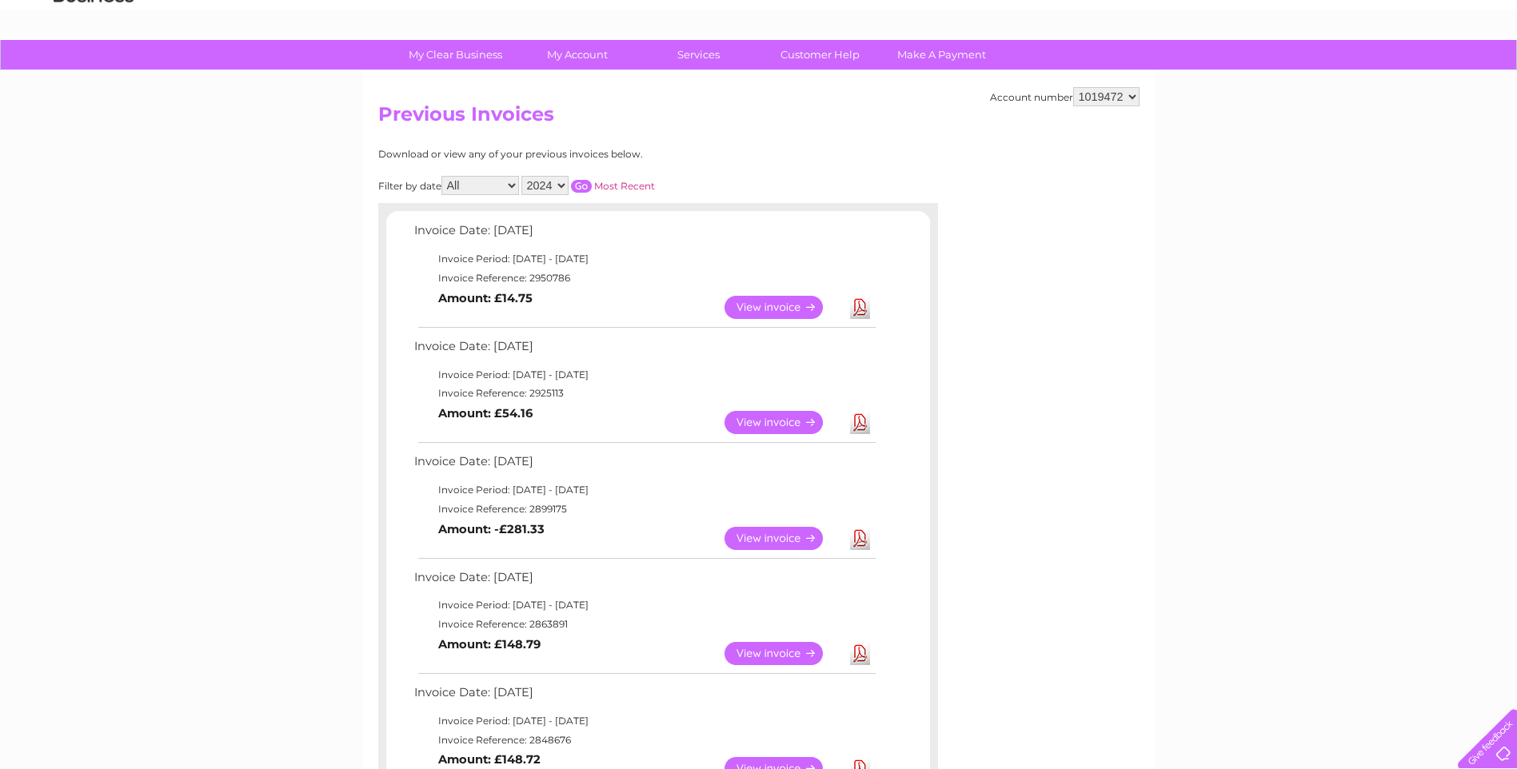
click at [848, 300] on td "Download" at bounding box center [860, 307] width 28 height 31
click at [863, 304] on link "Download" at bounding box center [860, 307] width 20 height 23
drag, startPoint x: 1203, startPoint y: 345, endPoint x: 1131, endPoint y: 321, distance: 76.4
click at [1203, 345] on div "My Clear Business Login Details My Details My Preferences Link Account My Accou…" at bounding box center [758, 592] width 1517 height 1105
click at [554, 179] on select "2024 2023 2022 2021" at bounding box center [544, 185] width 47 height 19
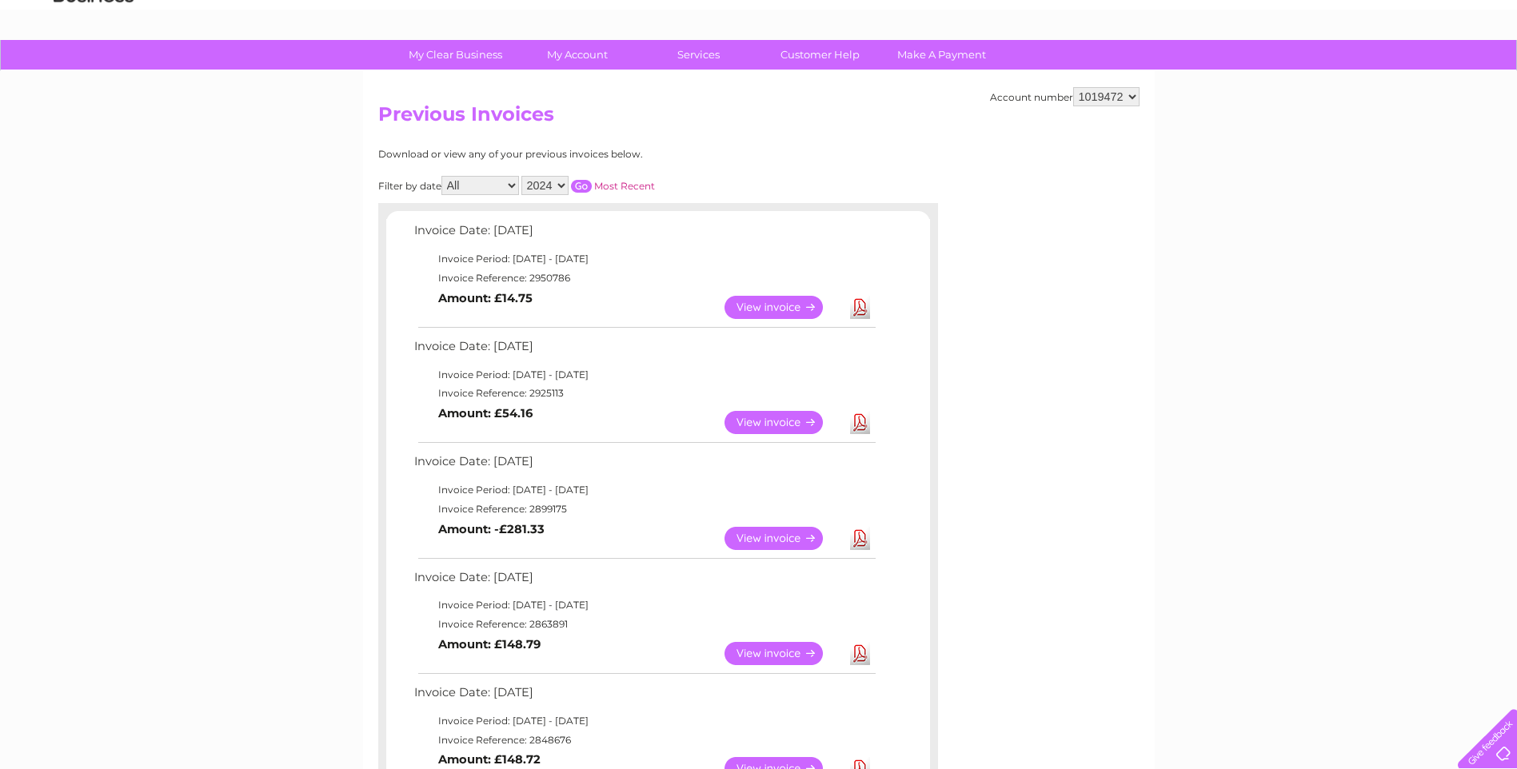
click at [808, 162] on div "Download or view any of your previous invoices below. Filter by date All Januar…" at bounding box center [658, 502] width 560 height 707
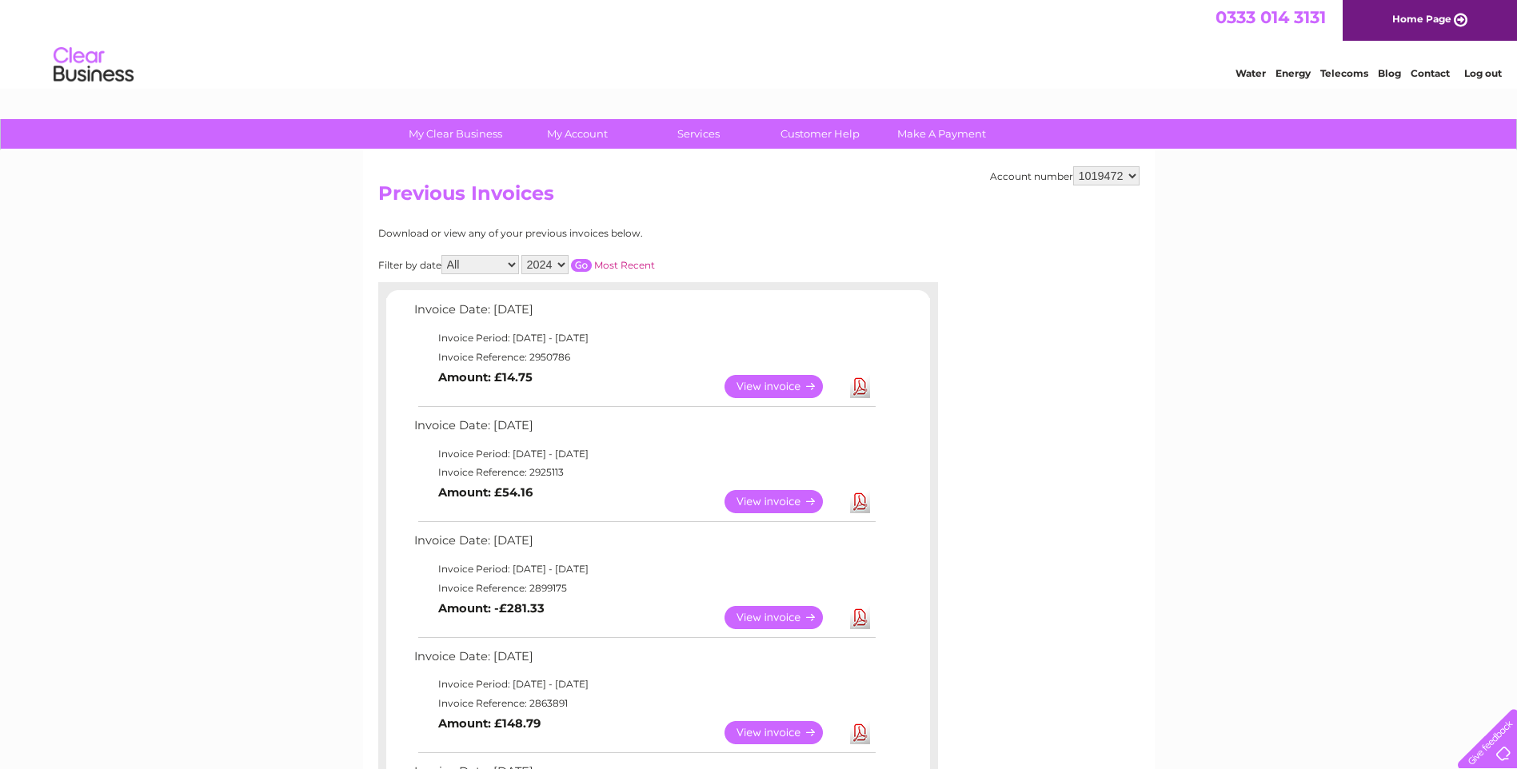
scroll to position [0, 0]
